Goal: Find contact information: Find contact information

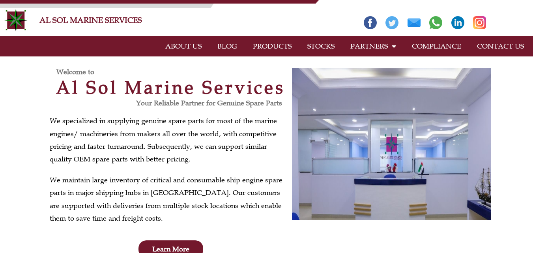
click at [276, 46] on link "PRODUCTS" at bounding box center [272, 46] width 54 height 18
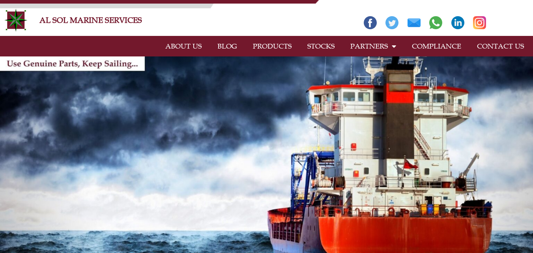
click at [503, 41] on link "CONTACT US" at bounding box center [500, 46] width 63 height 18
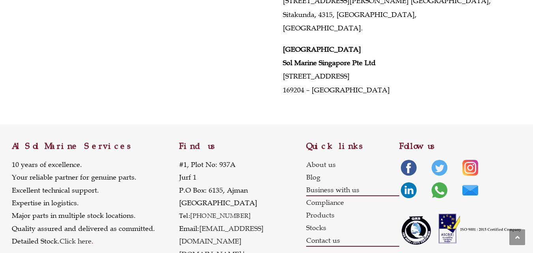
scroll to position [425, 0]
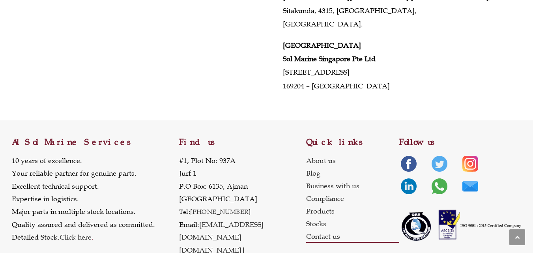
click at [325, 230] on link "Contact us" at bounding box center [352, 236] width 93 height 13
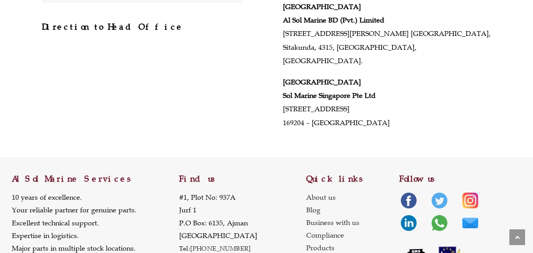
scroll to position [425, 0]
